Goal: Navigation & Orientation: Find specific page/section

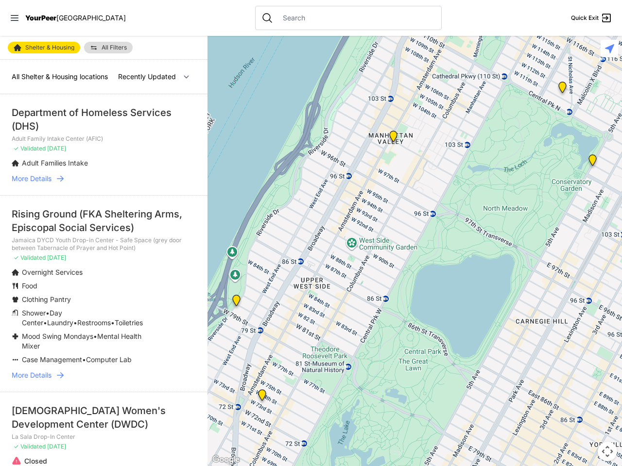
click at [15, 18] on icon at bounding box center [15, 18] width 8 height 6
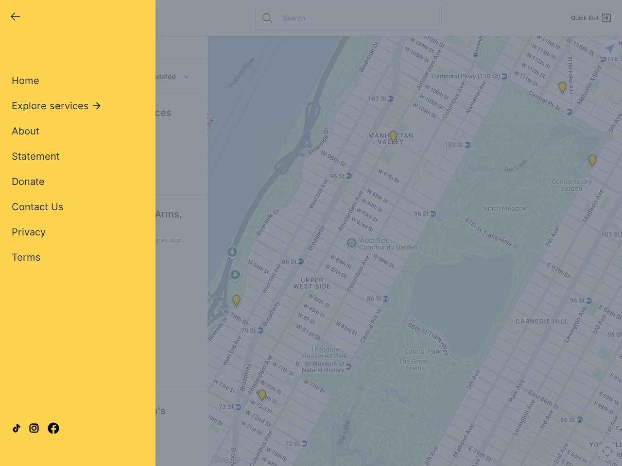
click at [414, 251] on div "Close panel YourPeer [GEOGRAPHIC_DATA] Quick Exit Single Adult Families Soup Ki…" at bounding box center [311, 233] width 622 height 466
click at [236, 303] on div "Close panel YourPeer [GEOGRAPHIC_DATA] Quick Exit Single Adult Families Soup Ki…" at bounding box center [311, 233] width 622 height 466
click at [262, 397] on div "Close panel YourPeer [GEOGRAPHIC_DATA] Quick Exit Single Adult Families Soup Ki…" at bounding box center [311, 233] width 622 height 466
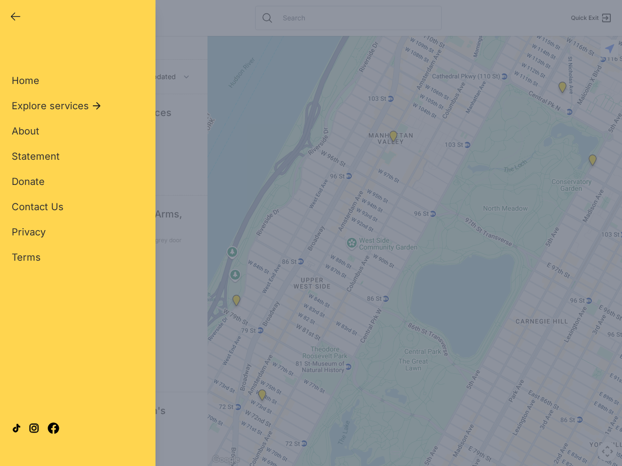
click at [393, 138] on div "Close panel YourPeer [GEOGRAPHIC_DATA] Quick Exit Single Adult Families Soup Ki…" at bounding box center [311, 233] width 622 height 466
click at [592, 162] on div "Close panel YourPeer [GEOGRAPHIC_DATA] Quick Exit Single Adult Families Soup Ki…" at bounding box center [311, 233] width 622 height 466
click at [562, 89] on div "Close panel YourPeer [GEOGRAPHIC_DATA] Quick Exit Single Adult Families Soup Ki…" at bounding box center [311, 233] width 622 height 466
click at [607, 452] on div "Close panel YourPeer [GEOGRAPHIC_DATA] Quick Exit Single Adult Families Soup Ki…" at bounding box center [311, 233] width 622 height 466
